Goal: Task Accomplishment & Management: Manage account settings

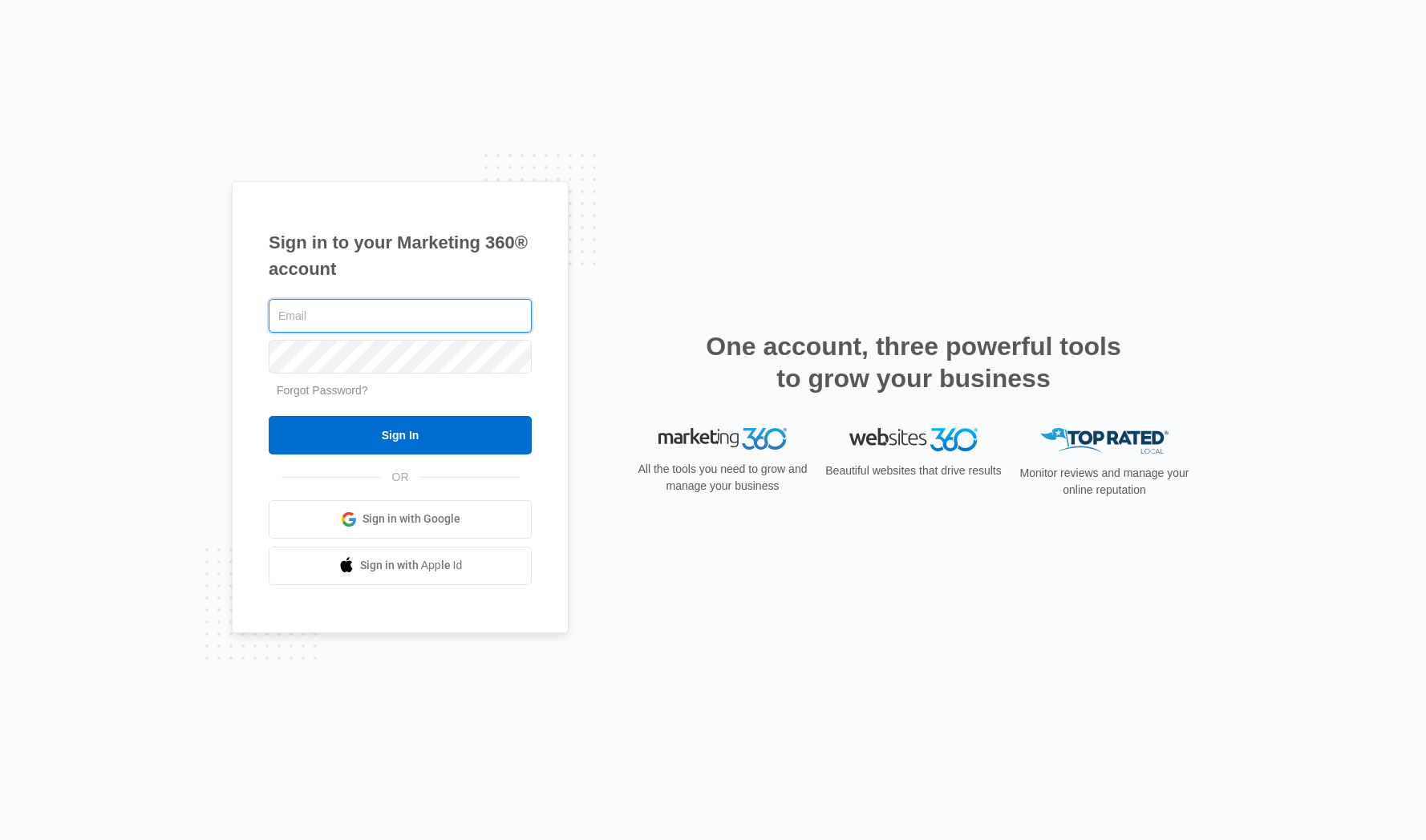
click at [379, 317] on input "text" at bounding box center [400, 316] width 263 height 34
type input "[PERSON_NAME][EMAIL_ADDRESS][PERSON_NAME][DOMAIN_NAME]"
click at [410, 431] on input "Sign In" at bounding box center [400, 435] width 263 height 39
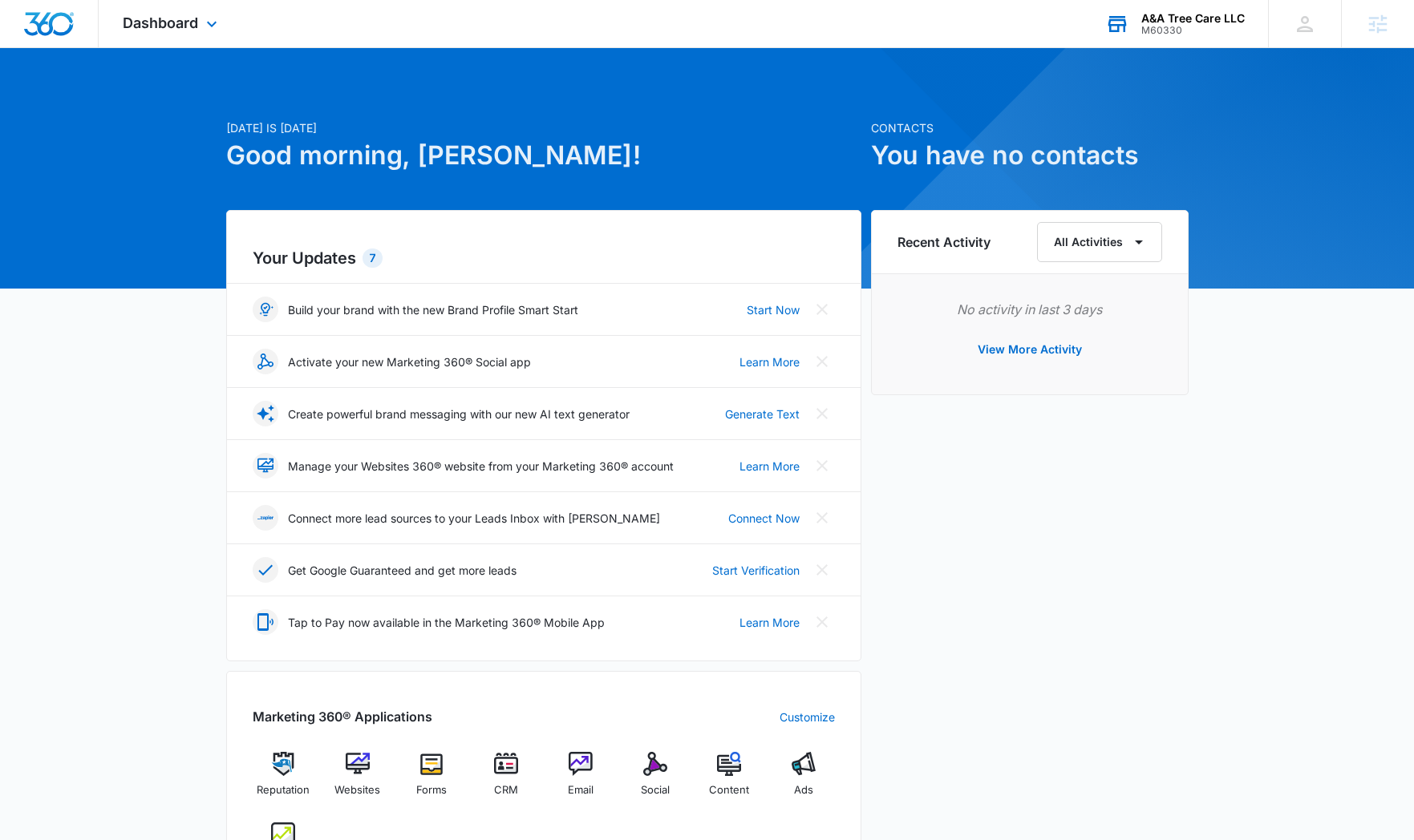
click at [1195, 39] on div "A&A Tree Care LLC M60330 Your Accounts View All" at bounding box center [1173, 24] width 186 height 48
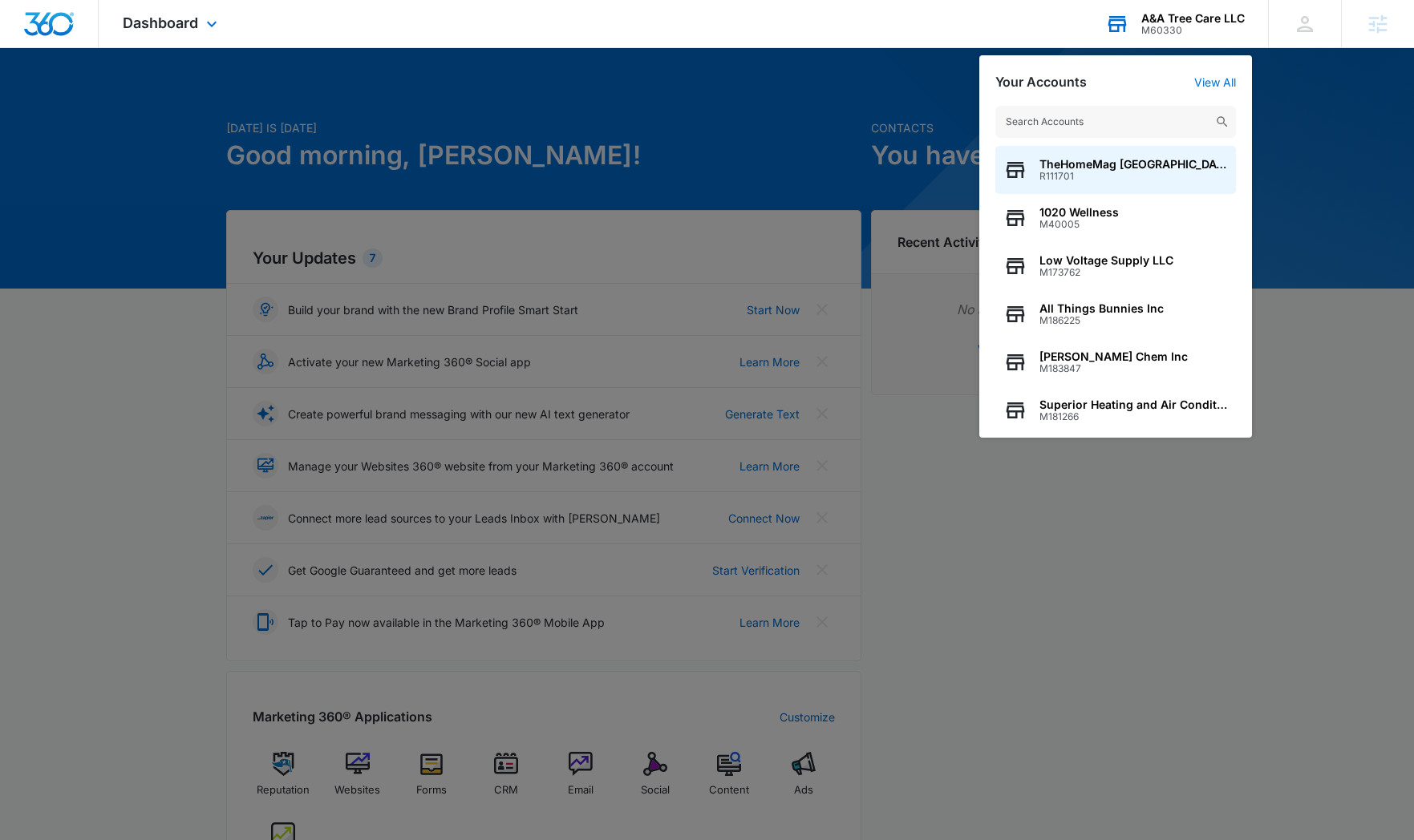
click at [1106, 118] on input "text" at bounding box center [1116, 121] width 241 height 32
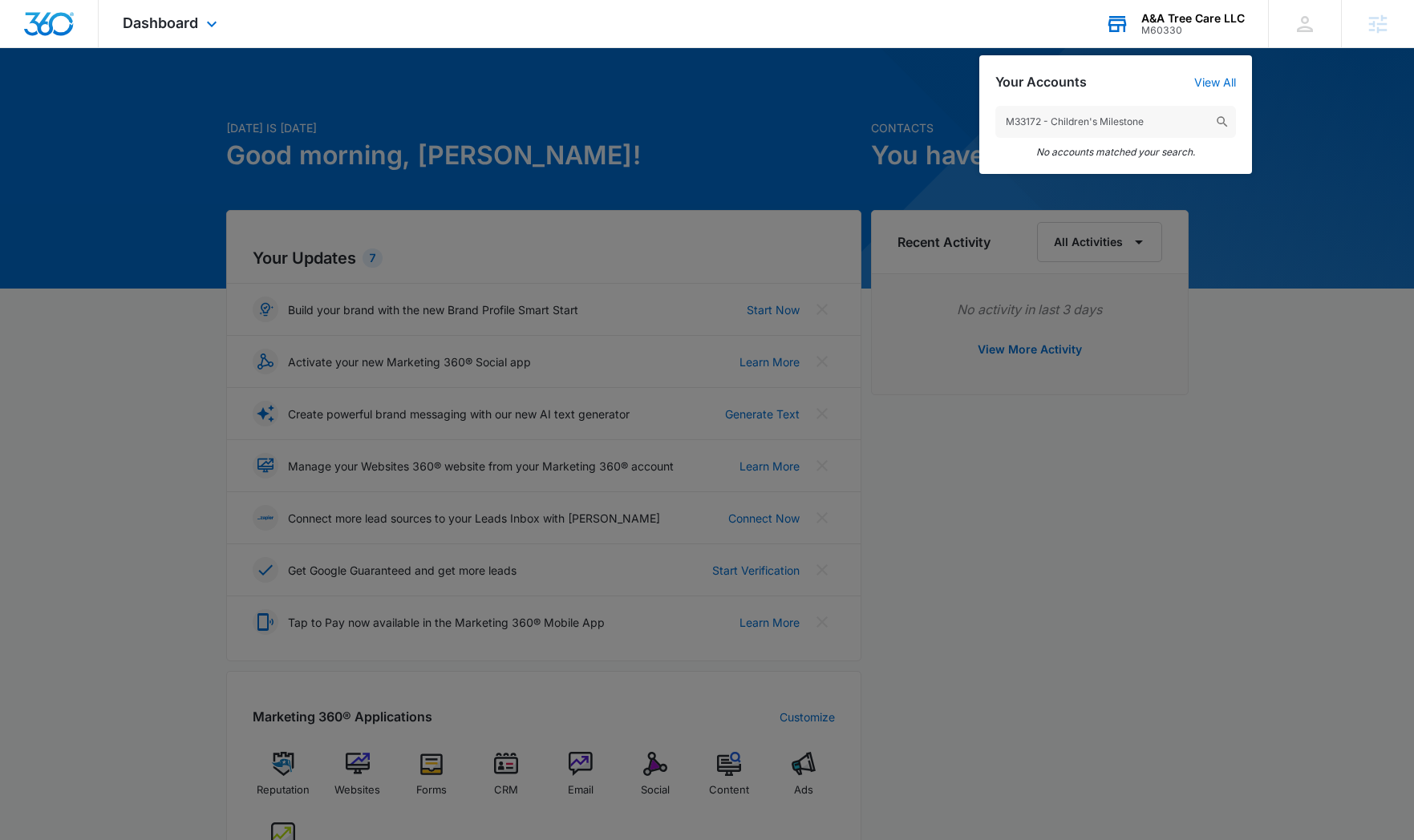
drag, startPoint x: 1160, startPoint y: 123, endPoint x: 1043, endPoint y: 120, distance: 117.0
click at [1043, 120] on input "M33172 - Children's Milestone" at bounding box center [1116, 121] width 241 height 32
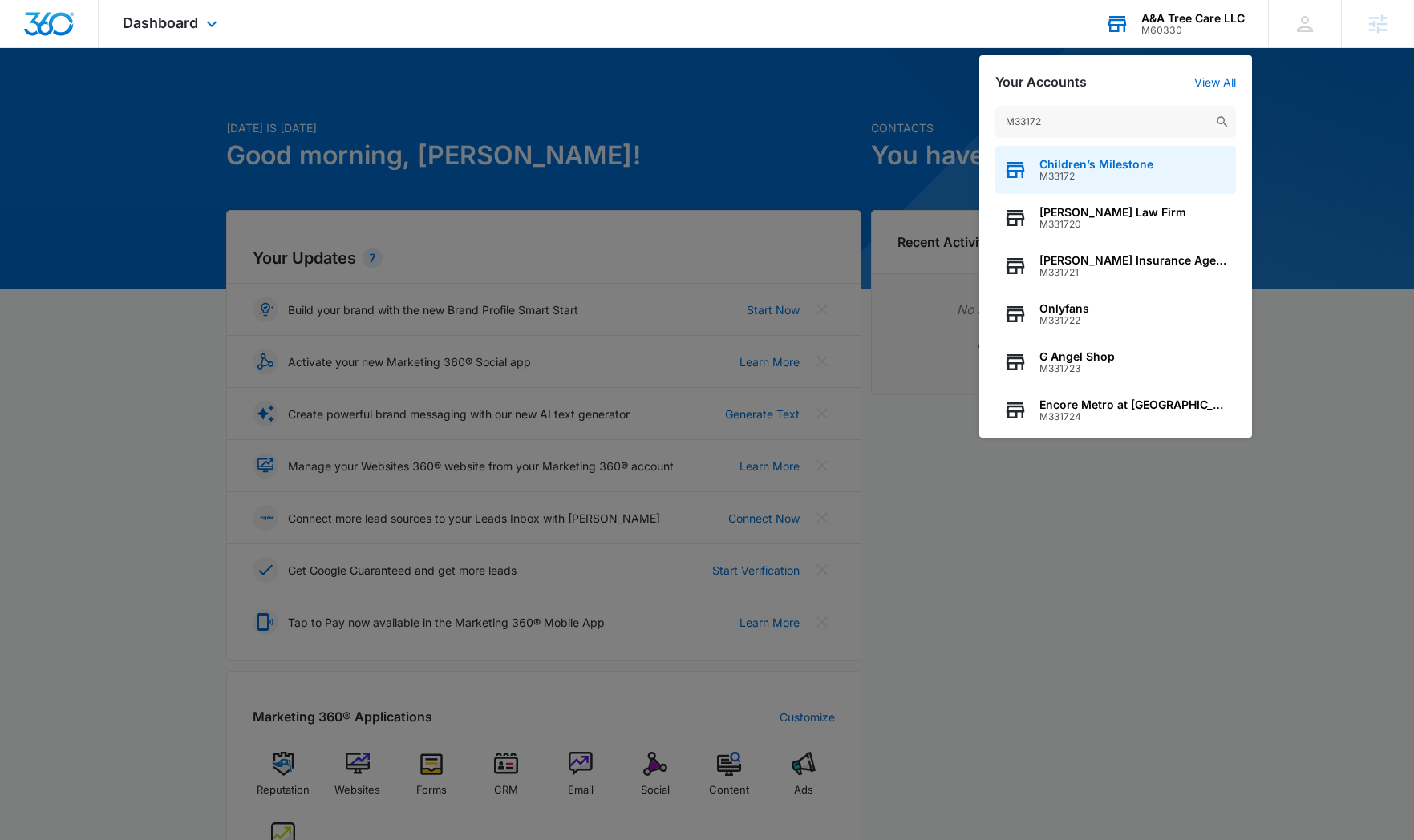
type input "M33172"
click at [1092, 169] on span "Children’s Milestone" at bounding box center [1096, 164] width 114 height 13
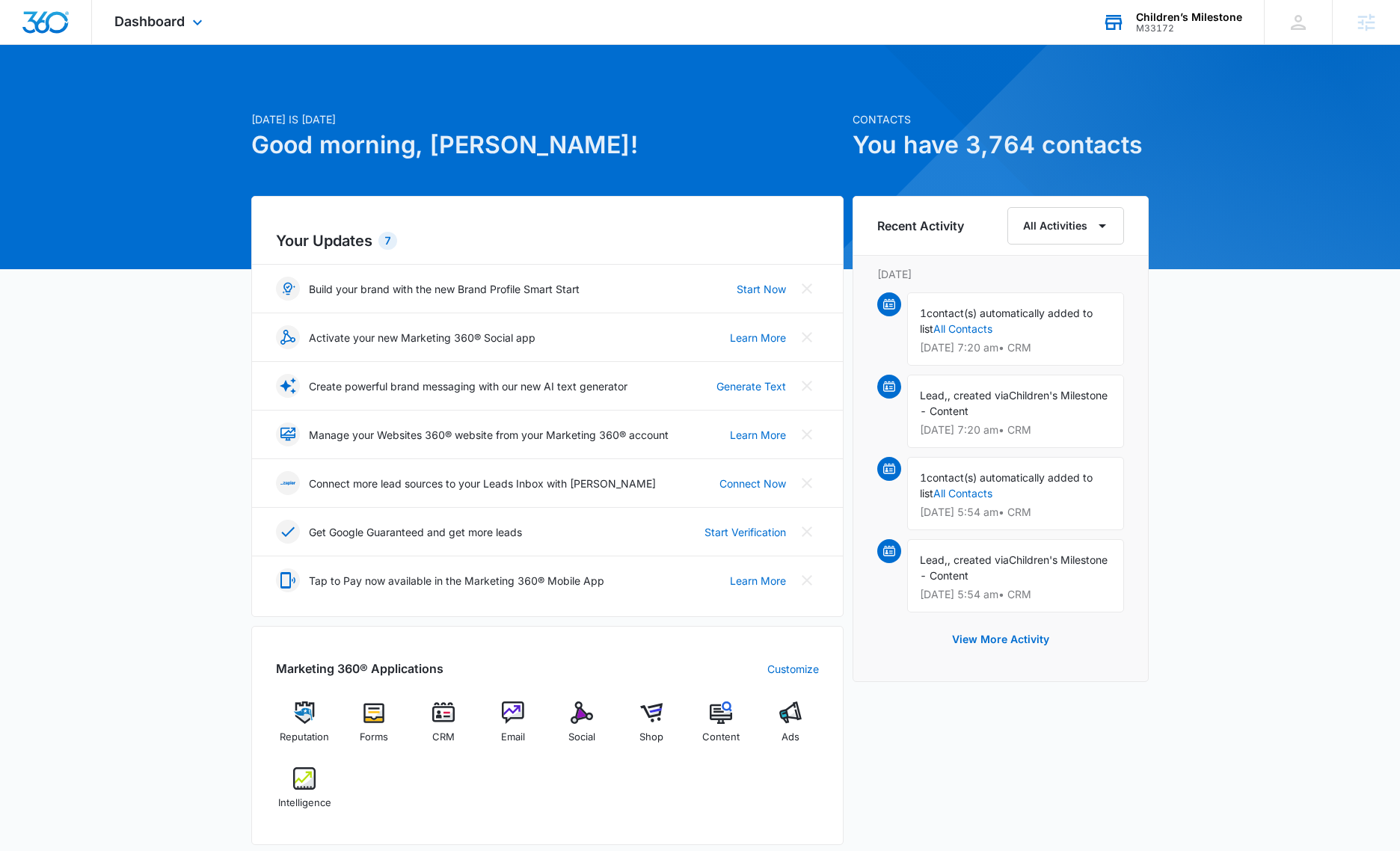
click at [196, 36] on div "Dashboard Apps Reputation Forms CRM Email Social Shop Content Ads Intelligence …" at bounding box center [160, 22] width 137 height 45
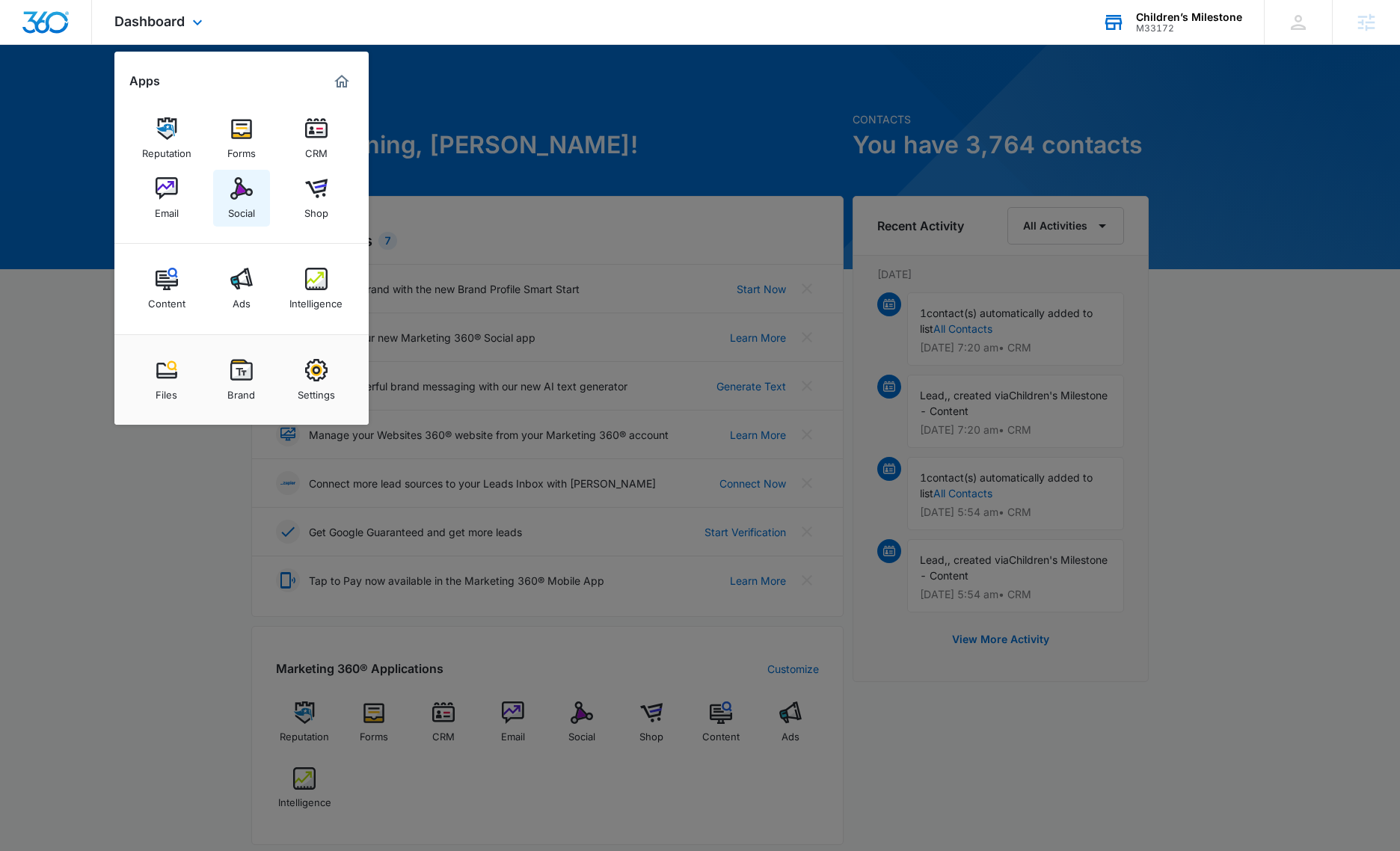
click at [248, 194] on img at bounding box center [241, 188] width 22 height 22
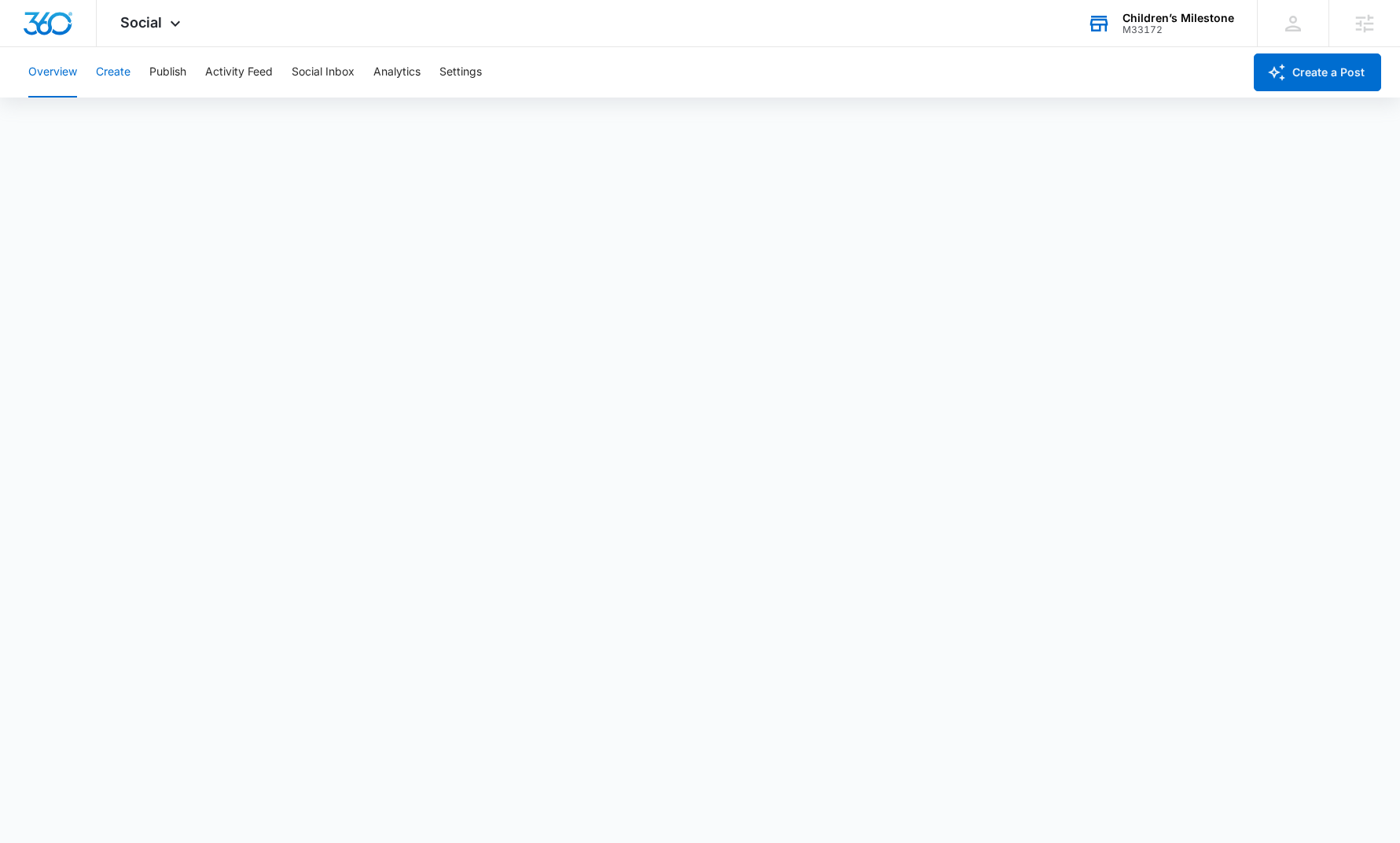
click at [118, 77] on button "Create" at bounding box center [113, 72] width 34 height 50
click at [152, 115] on button "Approvals" at bounding box center [153, 120] width 53 height 44
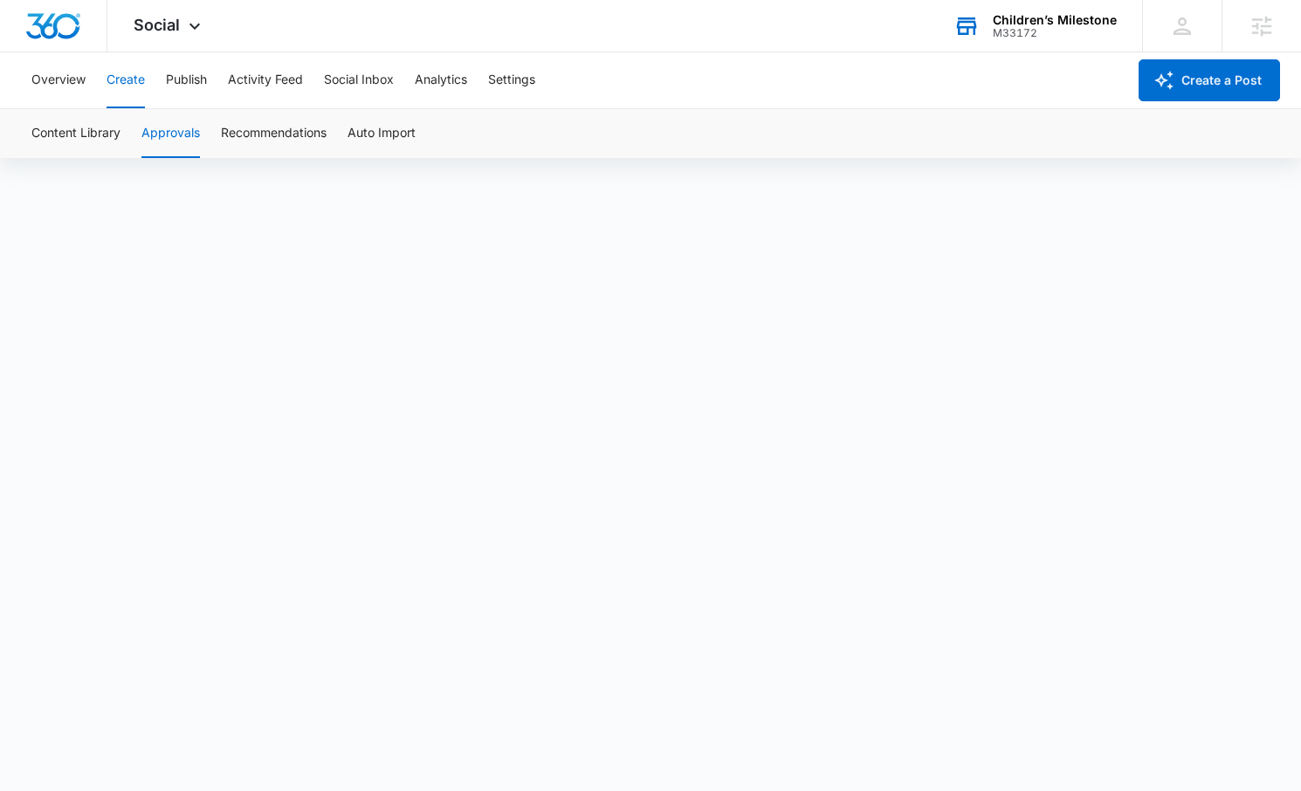
click at [1031, 31] on div "M33172" at bounding box center [1055, 33] width 124 height 12
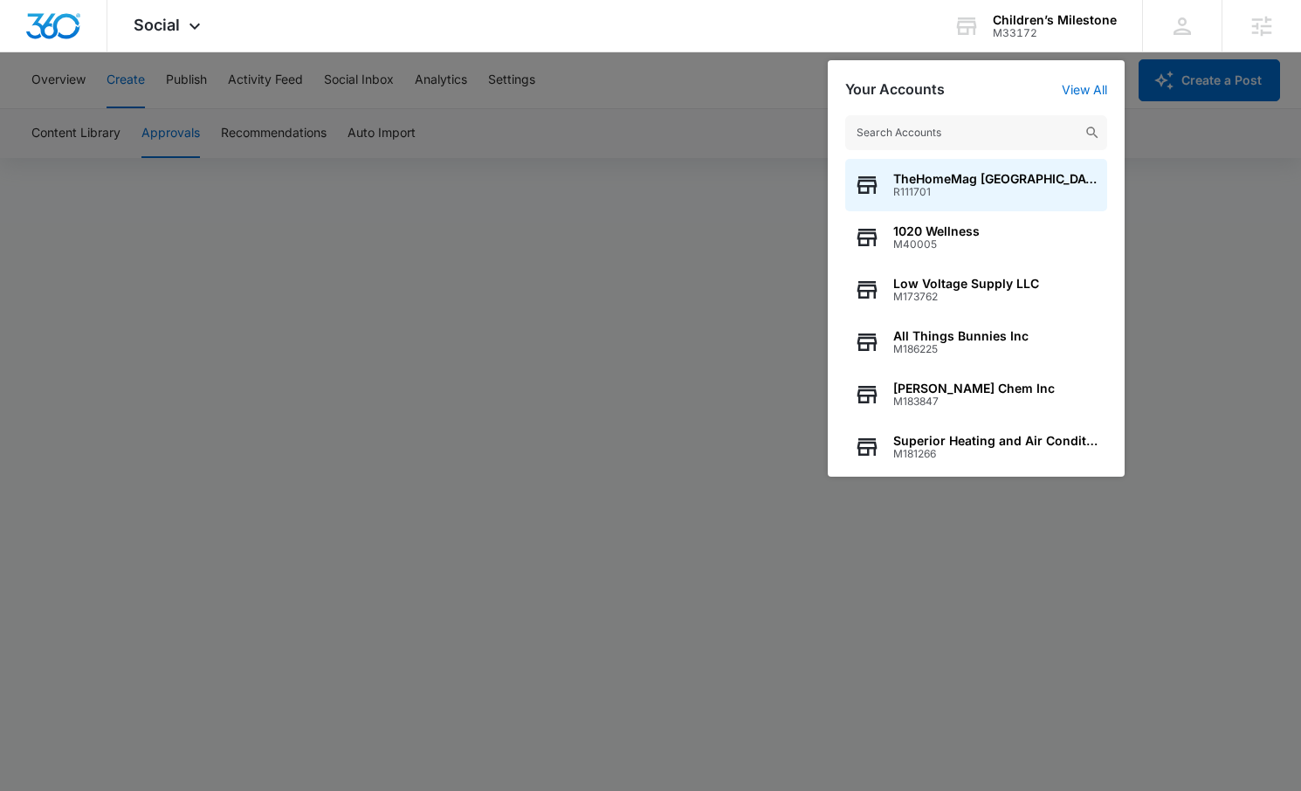
click at [968, 133] on input "text" at bounding box center [976, 132] width 262 height 35
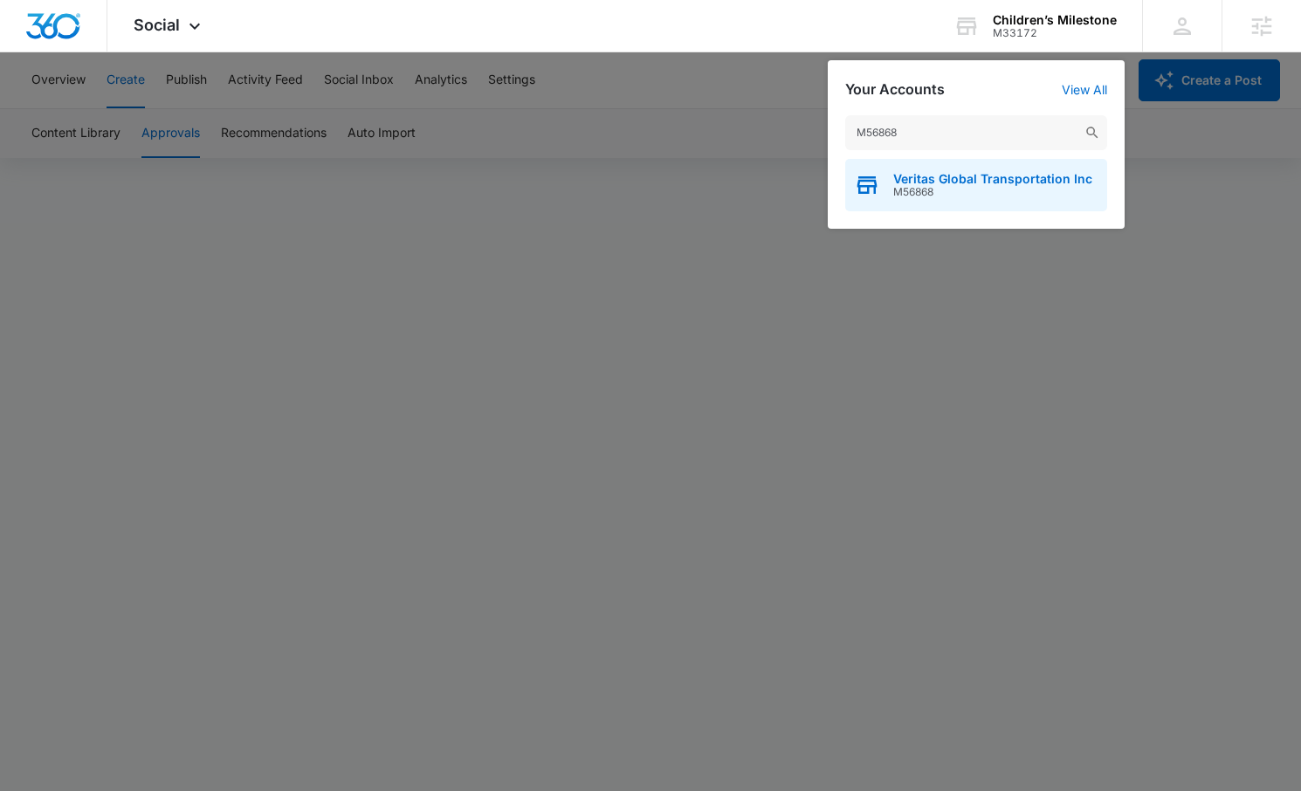
type input "M56868"
click at [943, 192] on span "M56868" at bounding box center [992, 192] width 199 height 12
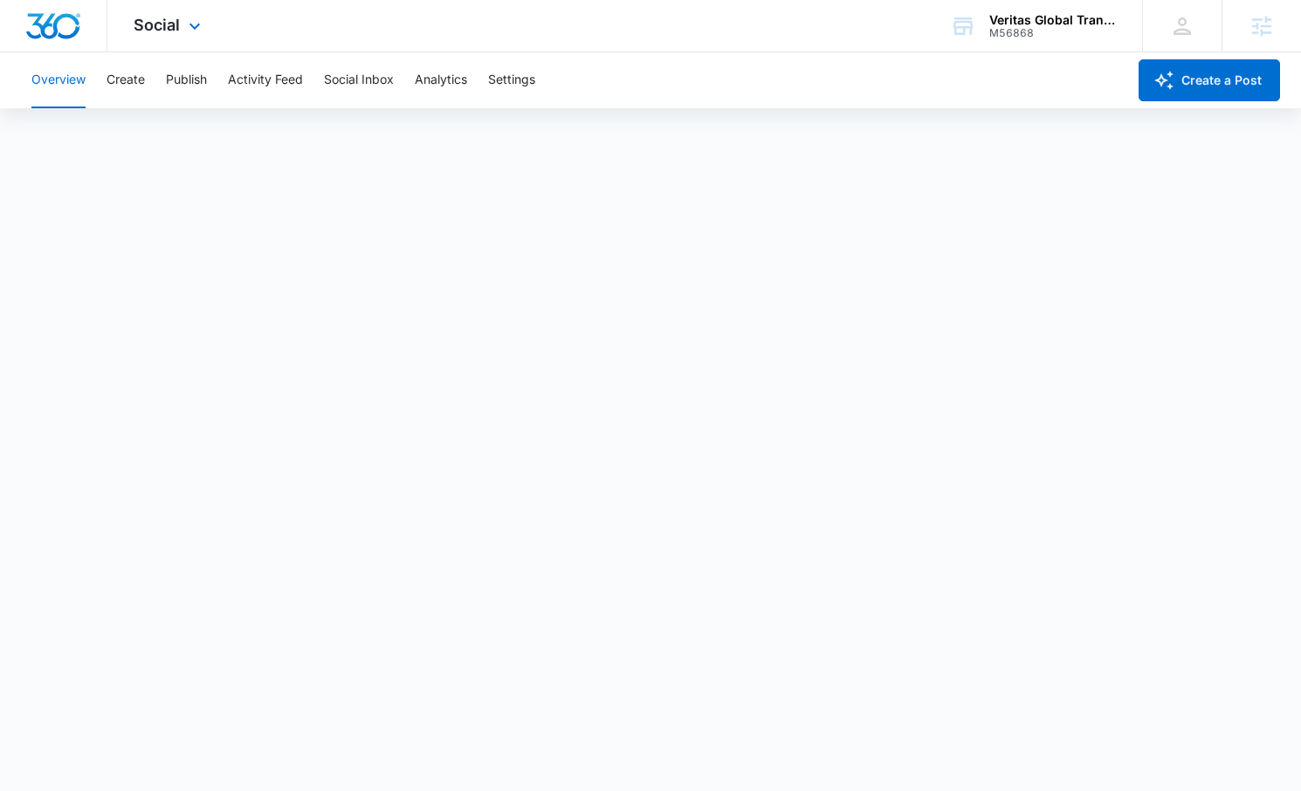
click at [183, 16] on div "Social Apps Reputation Websites Forms CRM Email Social Content Ads Intelligence…" at bounding box center [169, 26] width 124 height 52
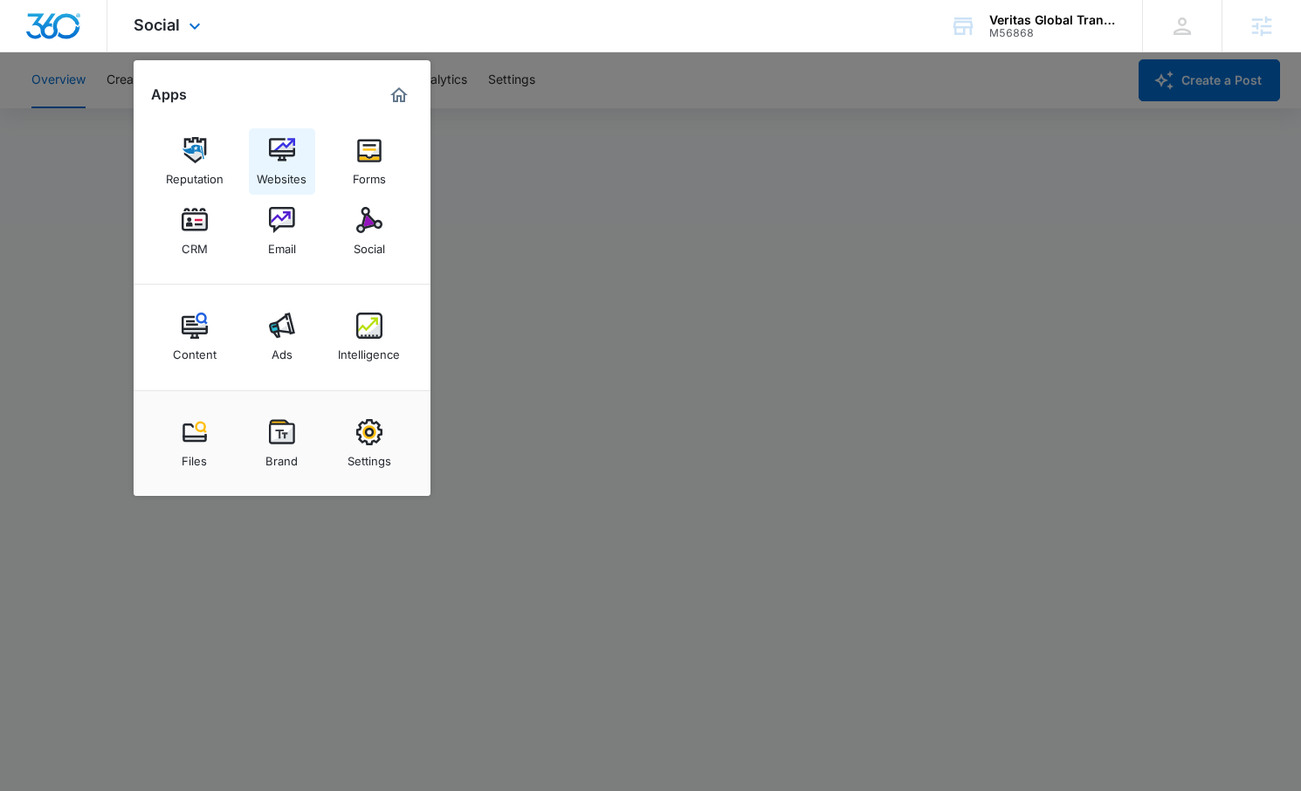
click at [276, 138] on img at bounding box center [282, 150] width 26 height 26
